Goal: Task Accomplishment & Management: Complete application form

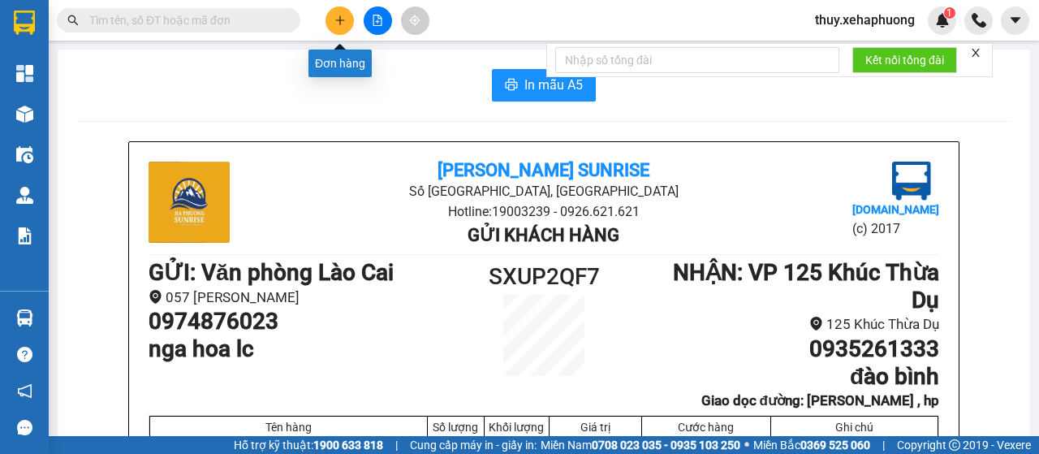
click at [334, 11] on button at bounding box center [339, 20] width 28 height 28
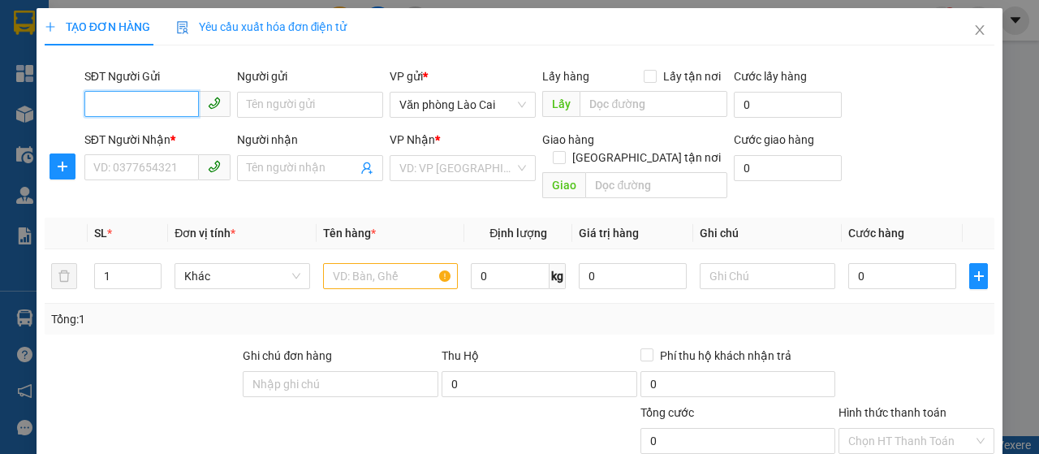
click at [157, 111] on input "SĐT Người Gửi" at bounding box center [141, 104] width 114 height 26
type input "0869272111"
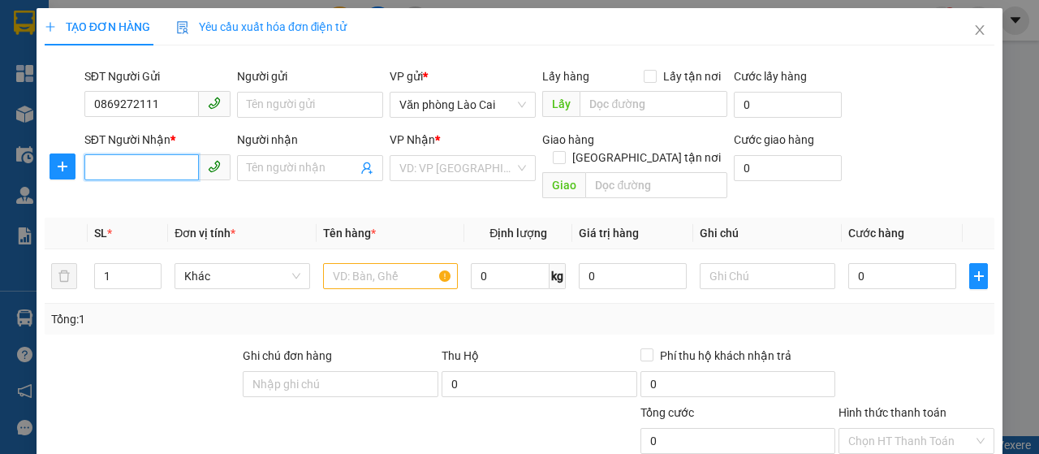
click at [169, 172] on input "SĐT Người Nhận *" at bounding box center [141, 167] width 114 height 26
type input "0988206069"
click at [169, 191] on div "0988206069" at bounding box center [155, 200] width 125 height 18
type input "vĩnh niệm"
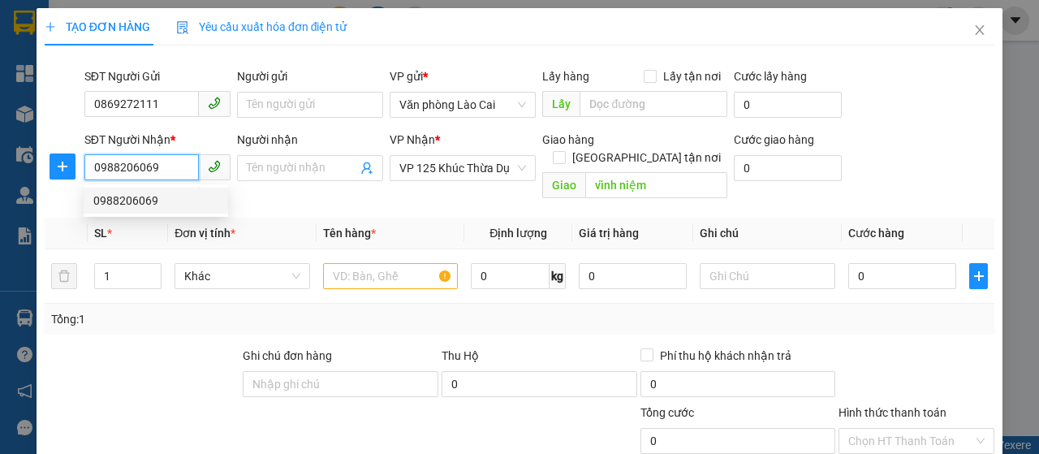
type input "50.000"
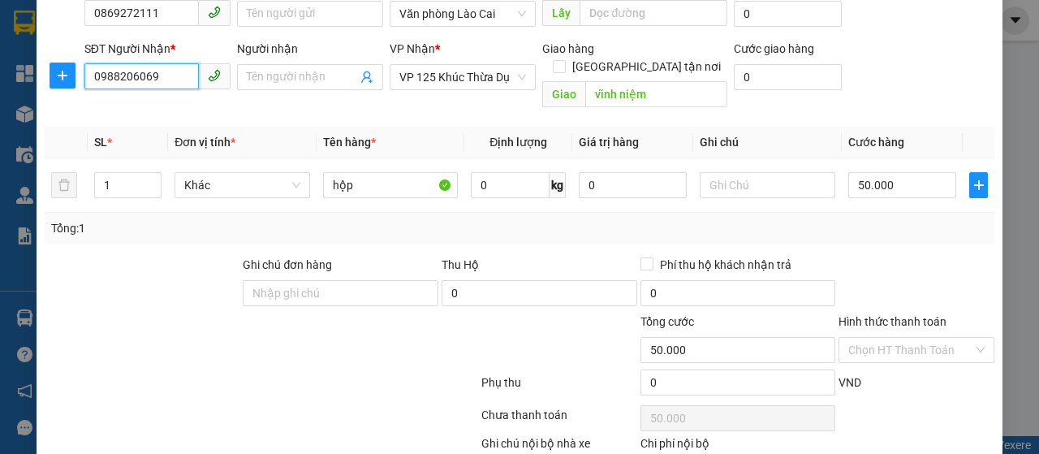
scroll to position [172, 0]
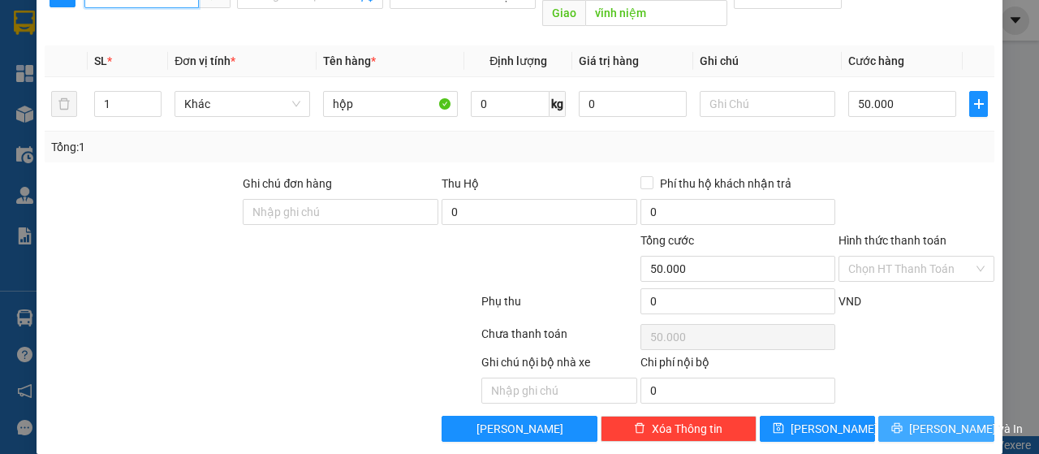
type input "0988206069"
click at [948, 419] on span "[PERSON_NAME] và In" at bounding box center [966, 428] width 114 height 18
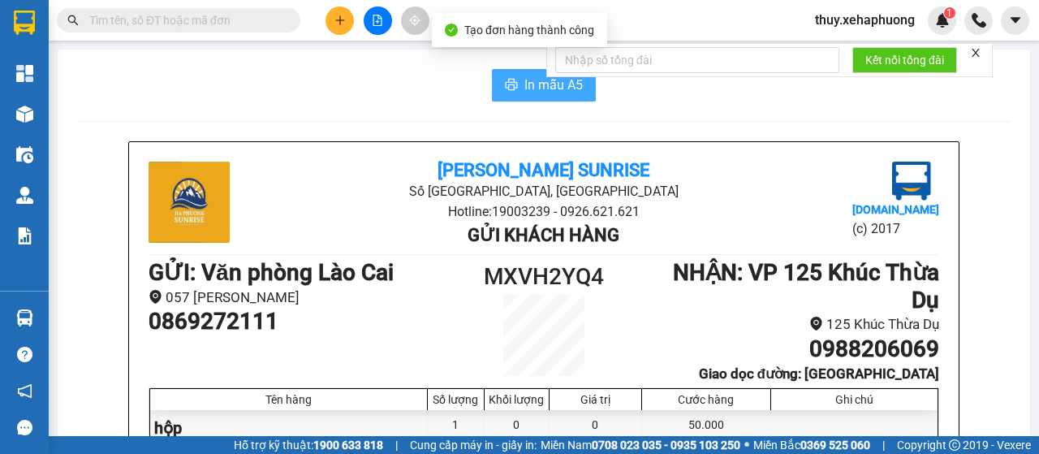
click at [524, 88] on span "In mẫu A5" at bounding box center [553, 85] width 58 height 20
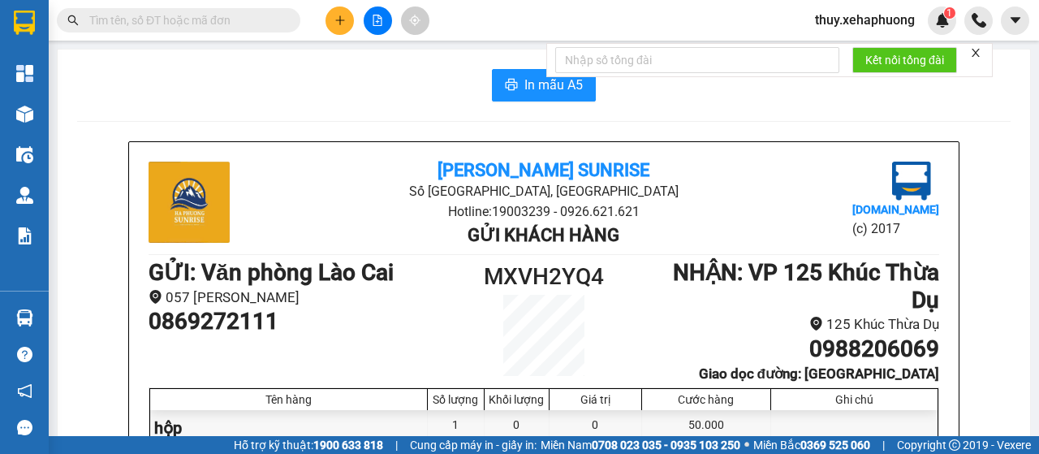
scroll to position [162, 0]
